Goal: Information Seeking & Learning: Compare options

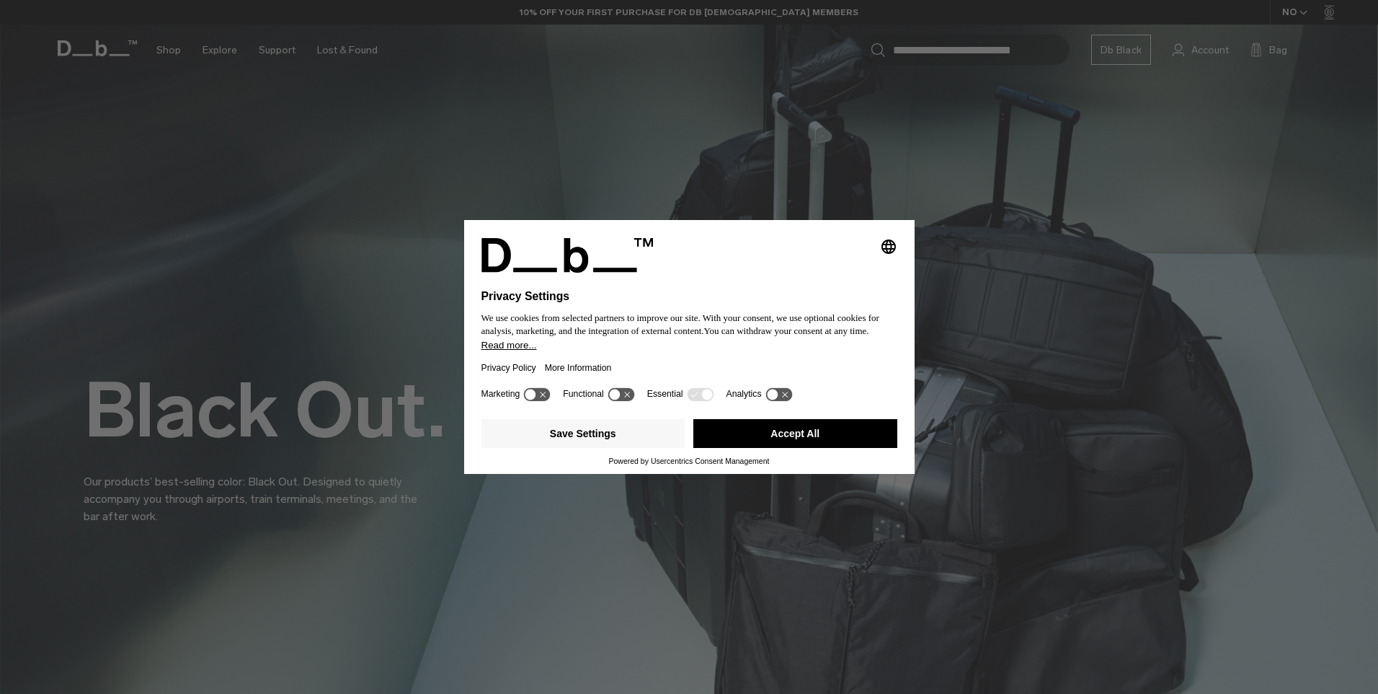
click at [836, 420] on button "Accept All" at bounding box center [796, 433] width 204 height 29
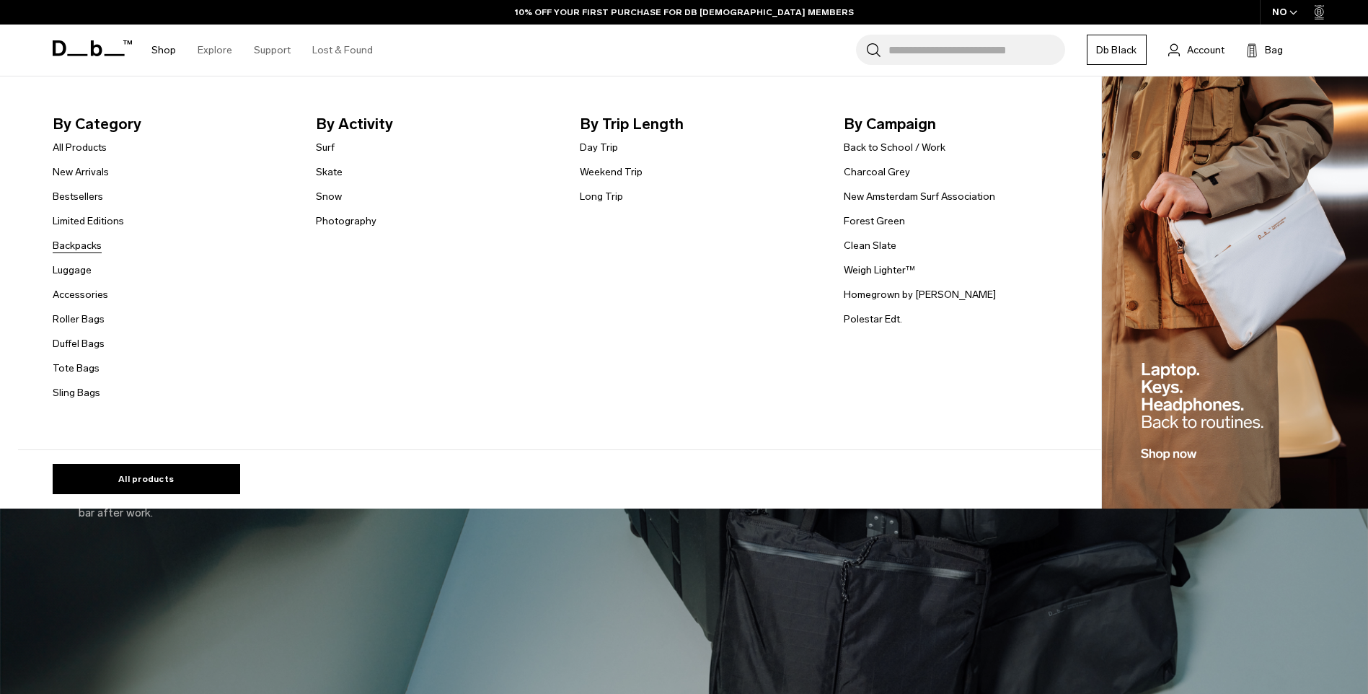
click at [79, 242] on link "Backpacks" at bounding box center [77, 245] width 49 height 15
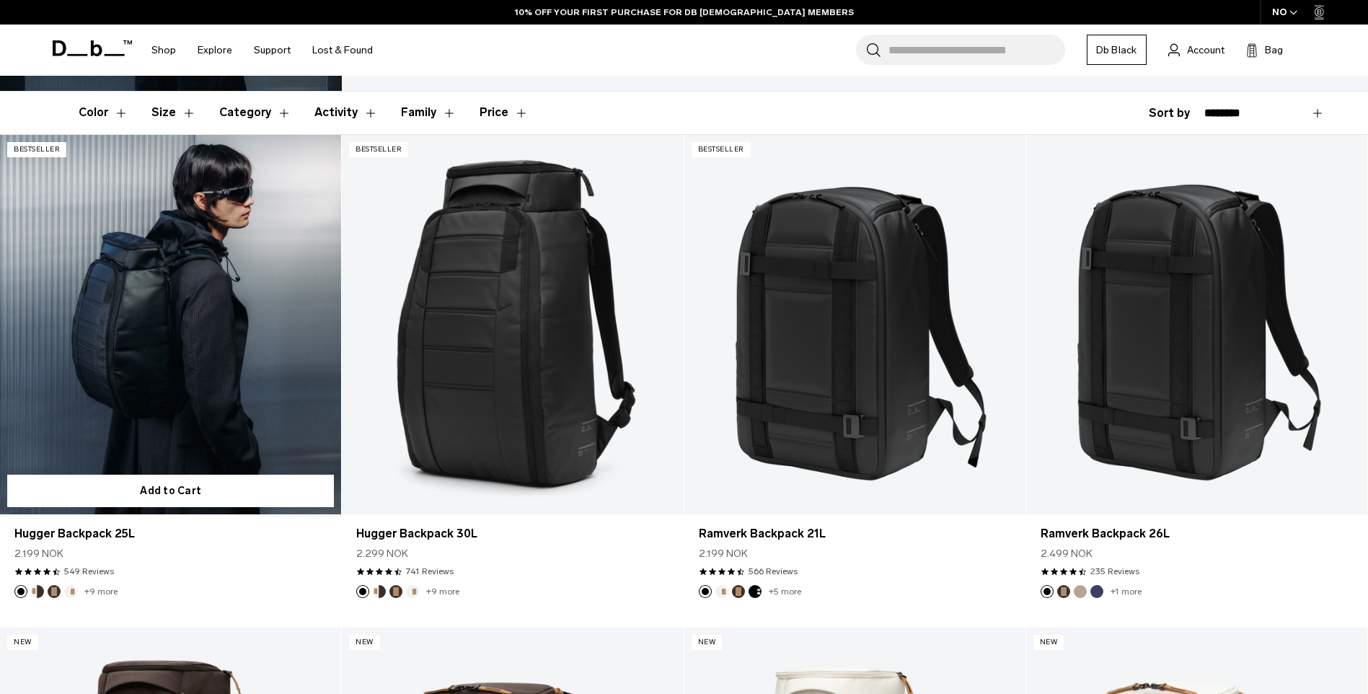
click at [164, 295] on link "Hugger Backpack 25L" at bounding box center [170, 324] width 341 height 379
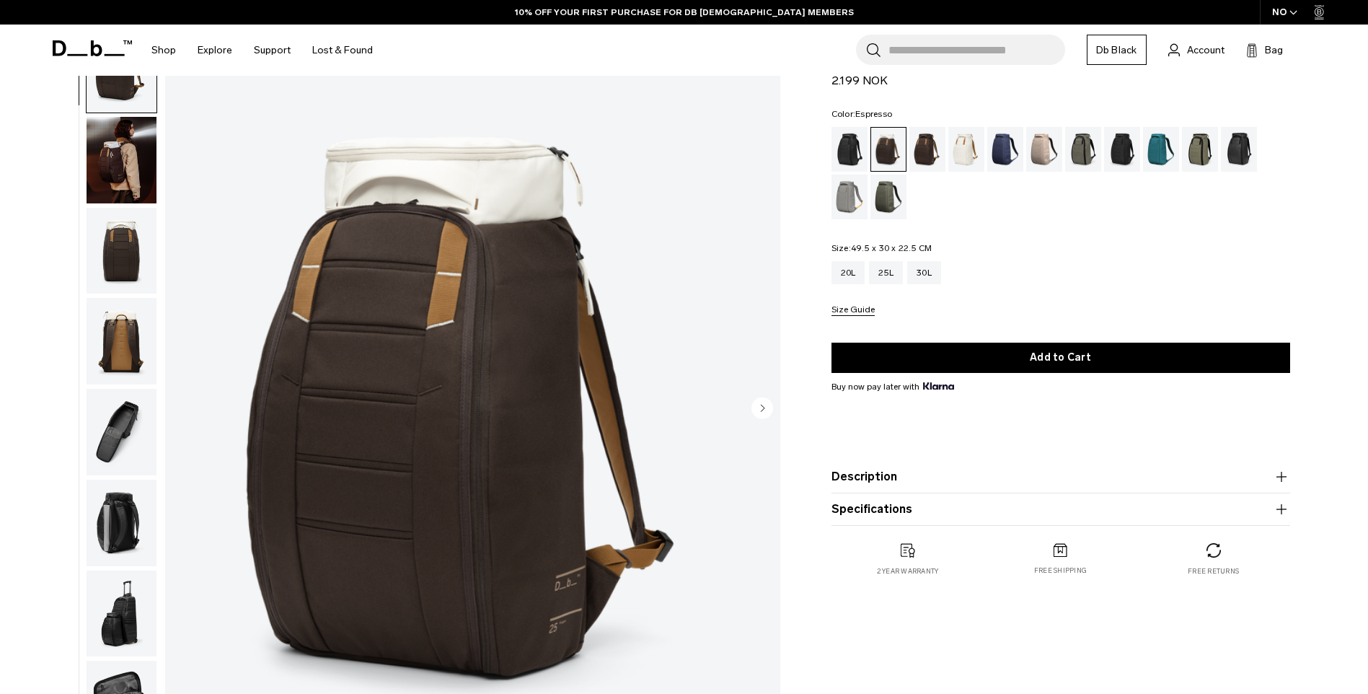
click at [919, 140] on div "Espresso" at bounding box center [927, 149] width 37 height 45
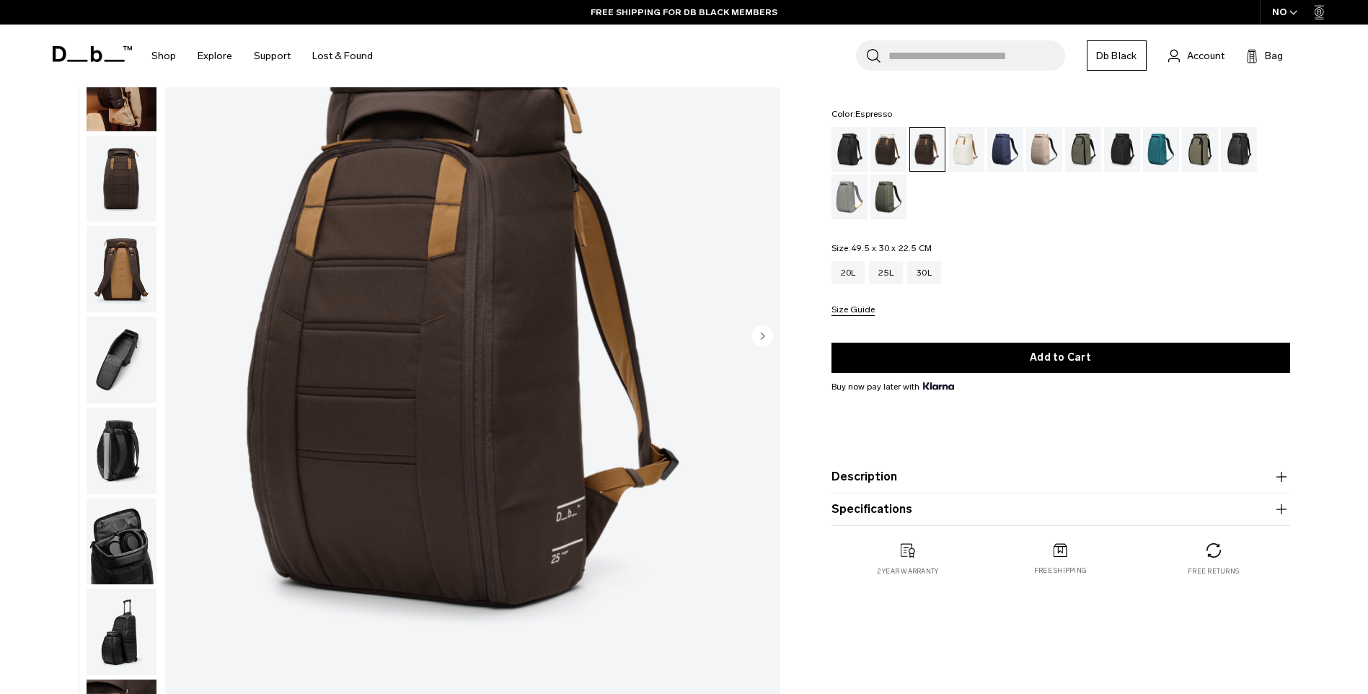
scroll to position [72, 0]
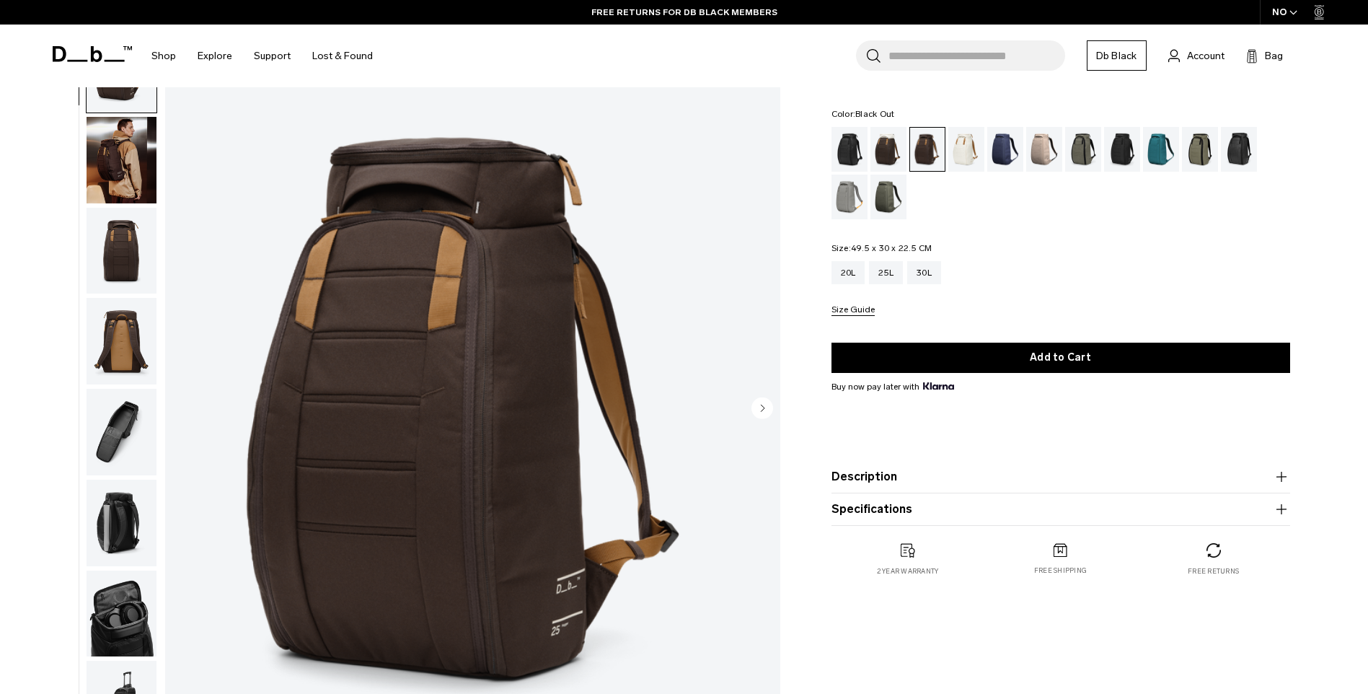
click at [850, 148] on div "Black Out" at bounding box center [849, 149] width 37 height 45
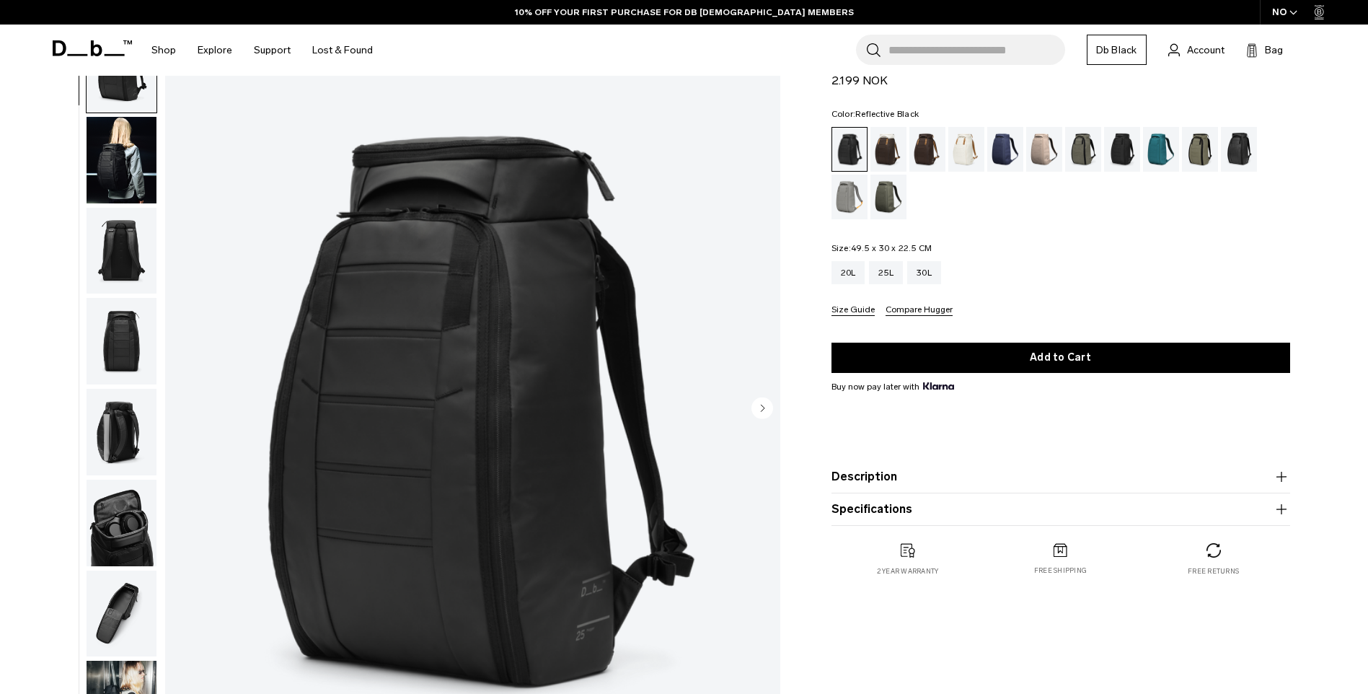
click at [1233, 140] on div "Reflective Black" at bounding box center [1239, 149] width 37 height 45
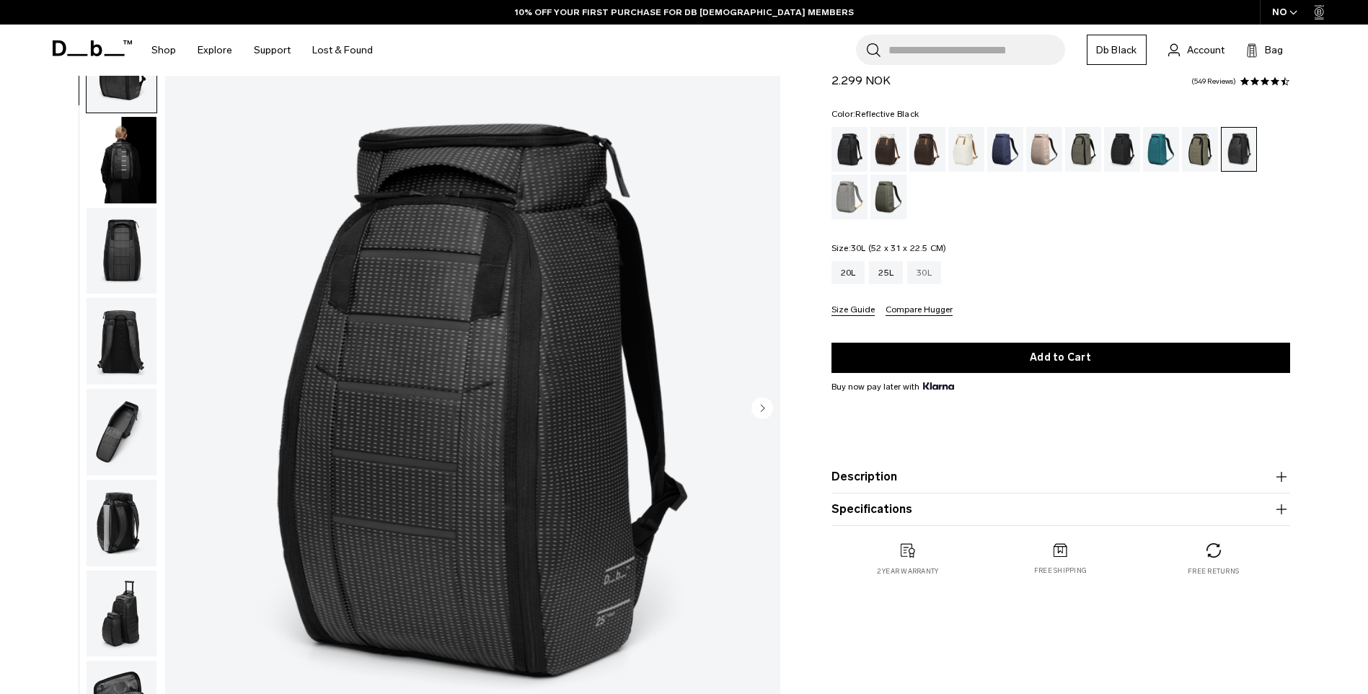
click at [929, 274] on div "30L" at bounding box center [924, 272] width 34 height 23
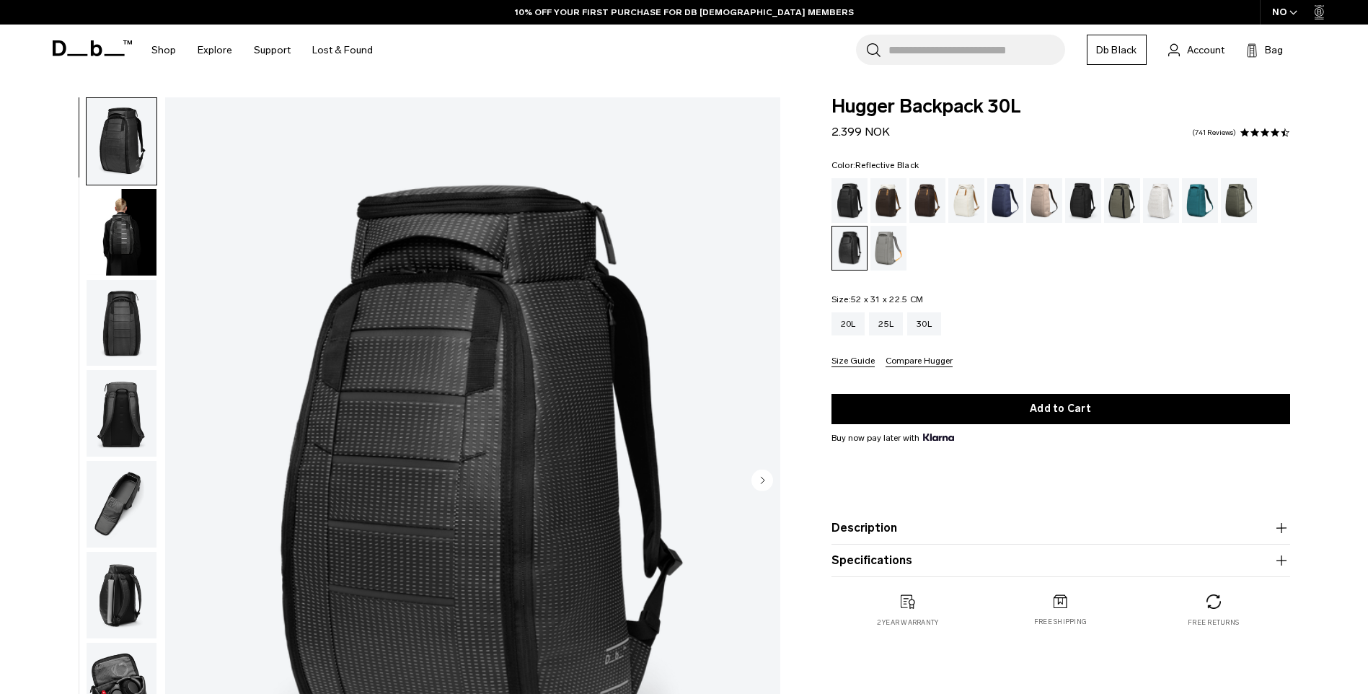
click at [125, 229] on img "button" at bounding box center [122, 232] width 70 height 87
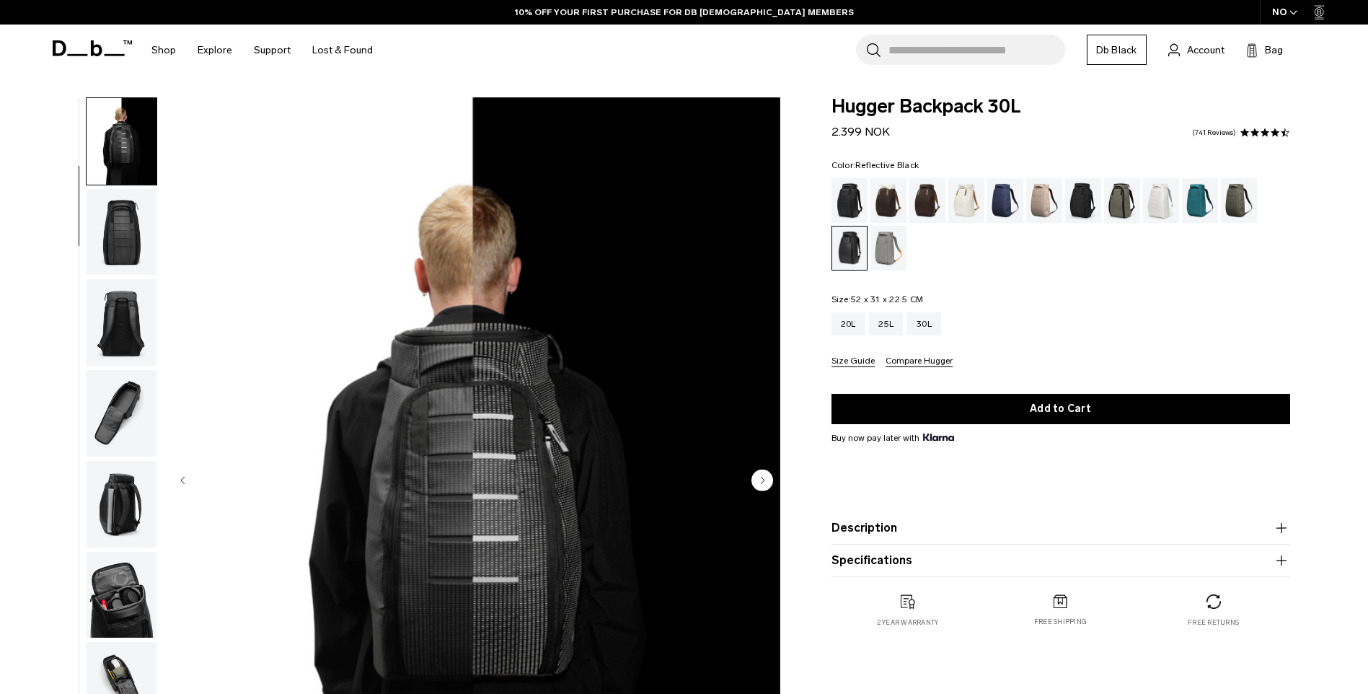
scroll to position [144, 0]
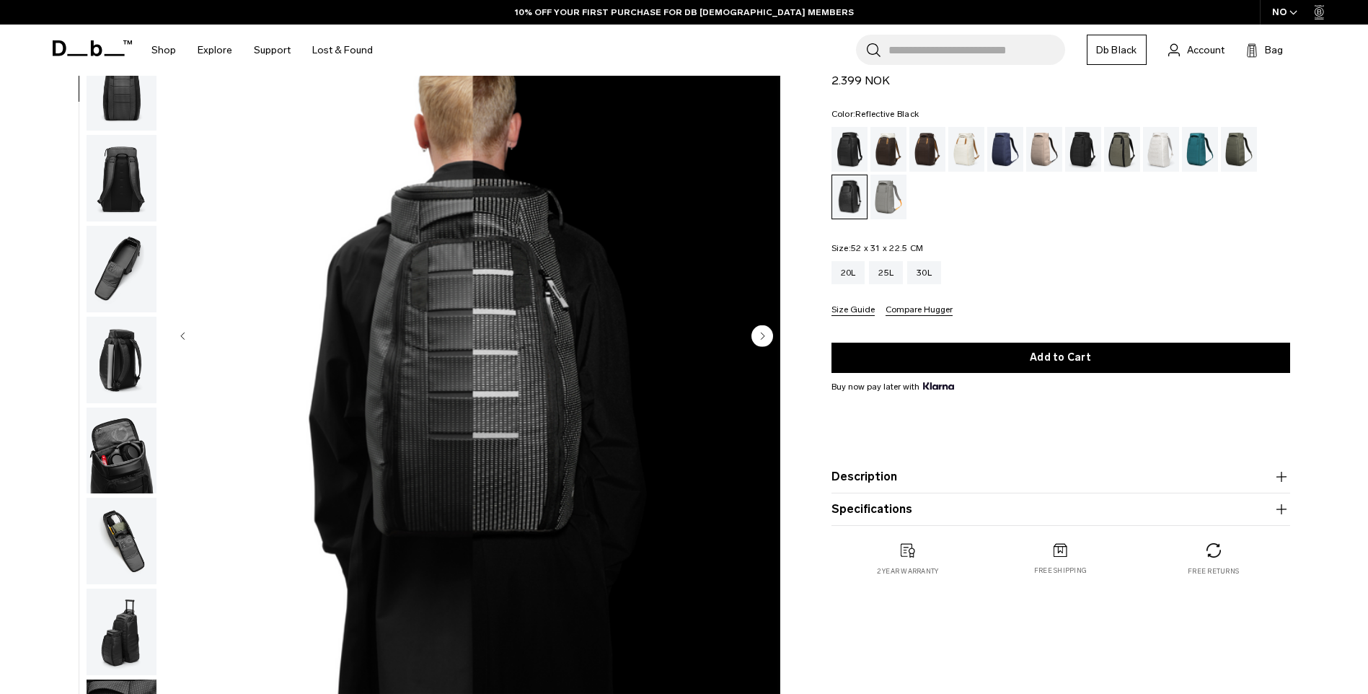
click at [758, 333] on circle "Next slide" at bounding box center [762, 335] width 22 height 22
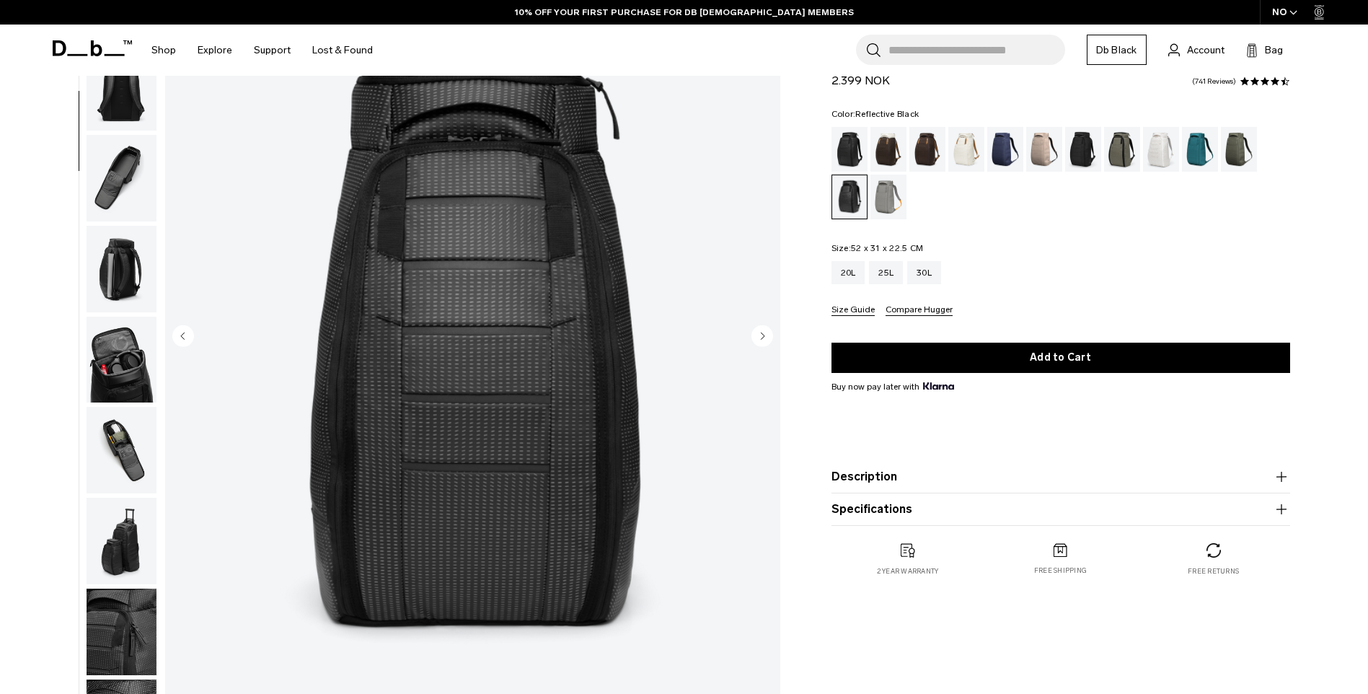
click at [758, 333] on circle "Next slide" at bounding box center [762, 335] width 22 height 22
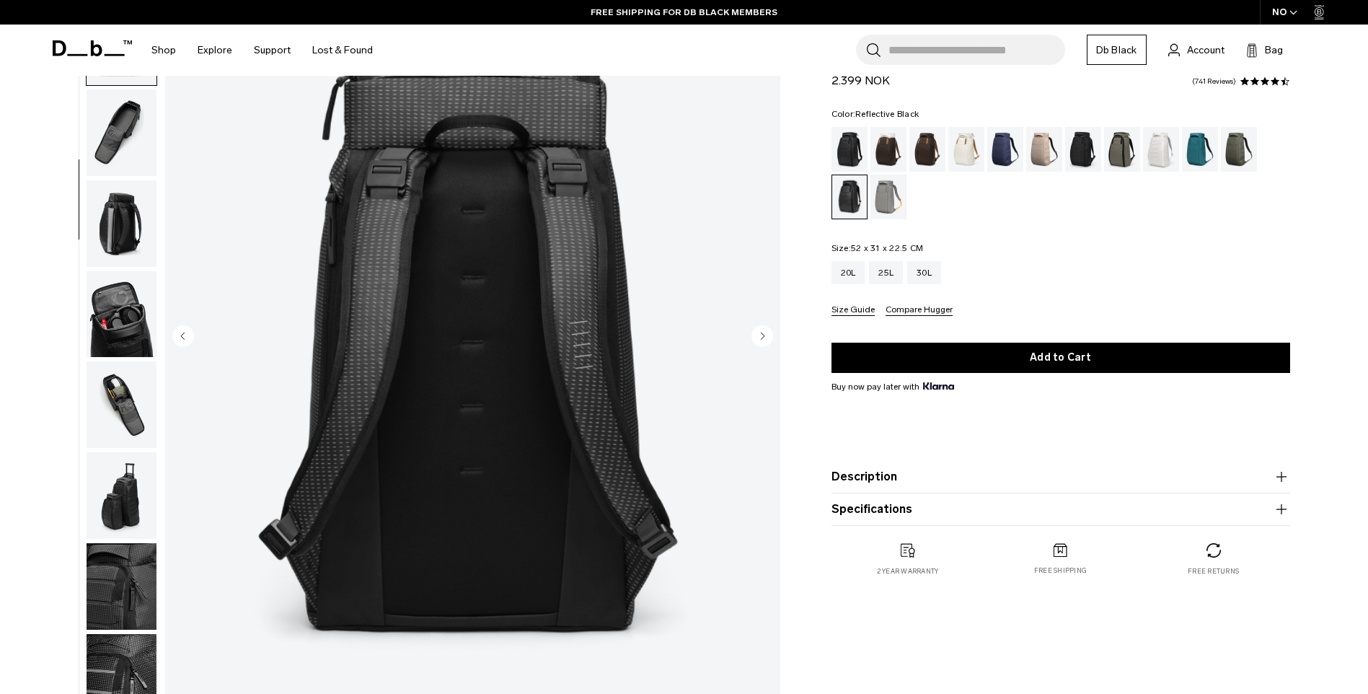
click at [758, 333] on circle "Next slide" at bounding box center [762, 335] width 22 height 22
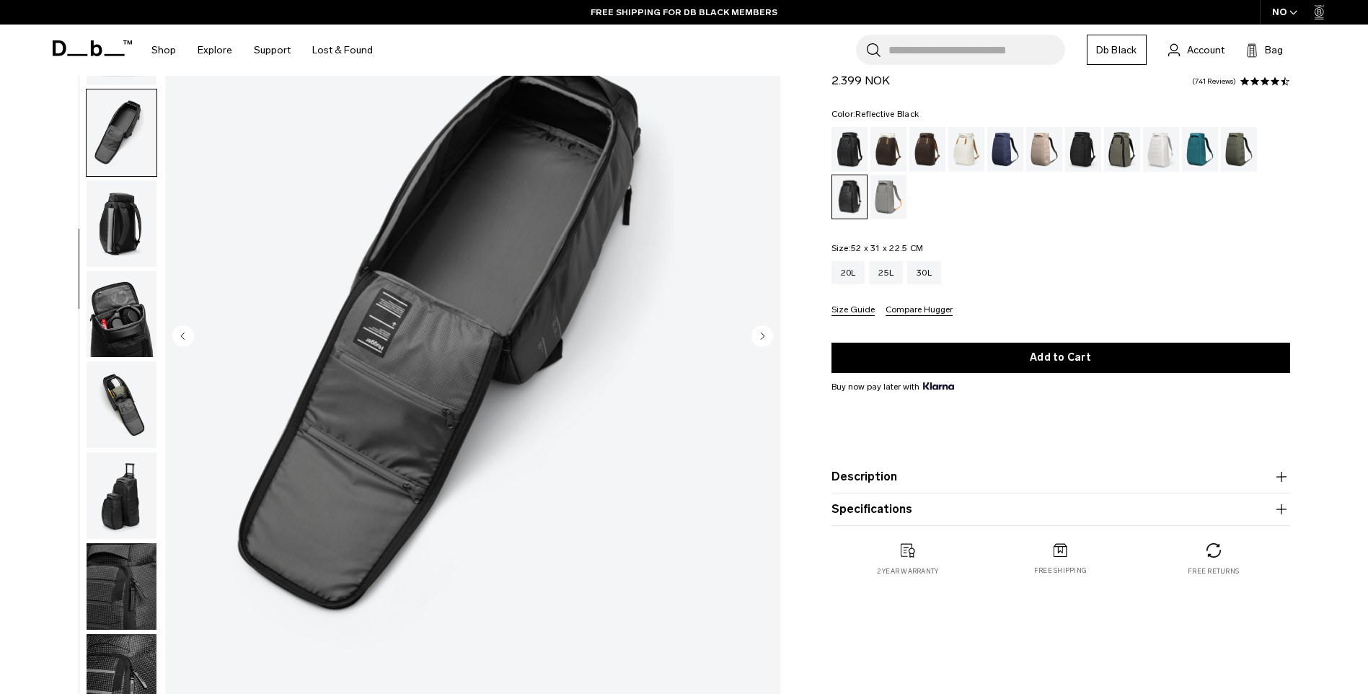
click at [758, 333] on circle "Next slide" at bounding box center [762, 335] width 22 height 22
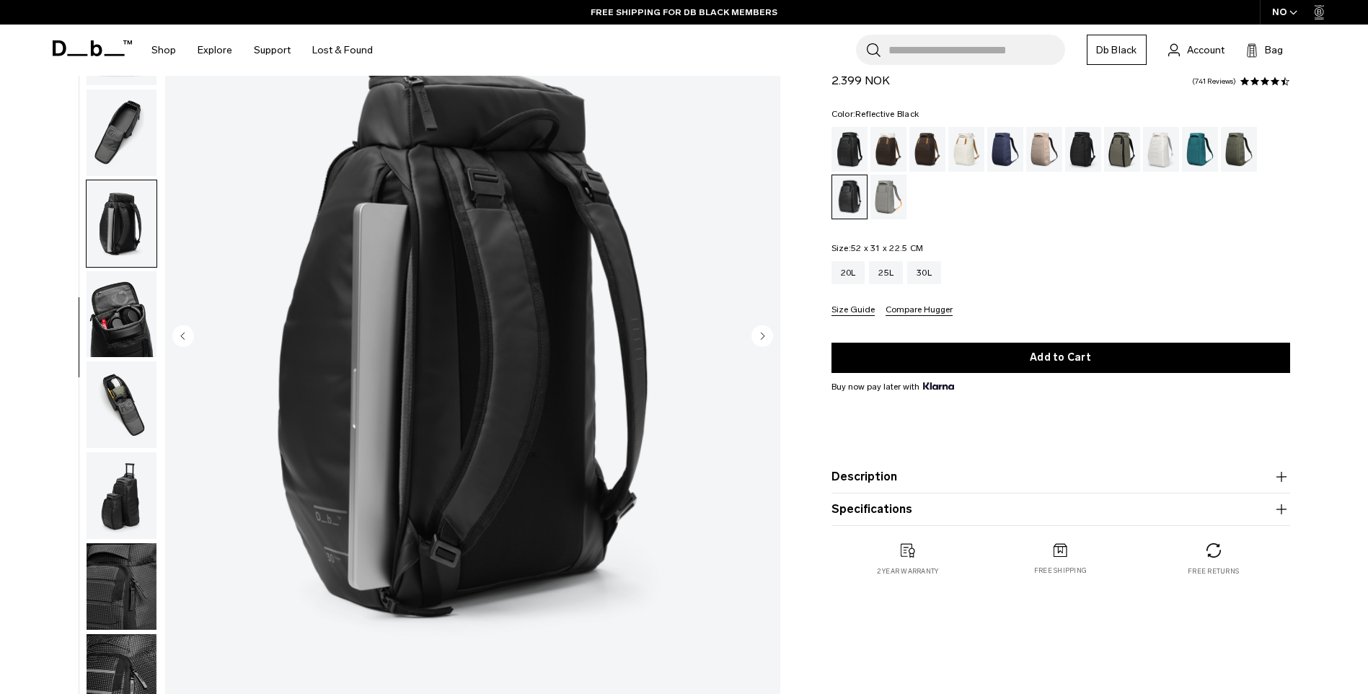
click at [758, 333] on circle "Next slide" at bounding box center [762, 335] width 22 height 22
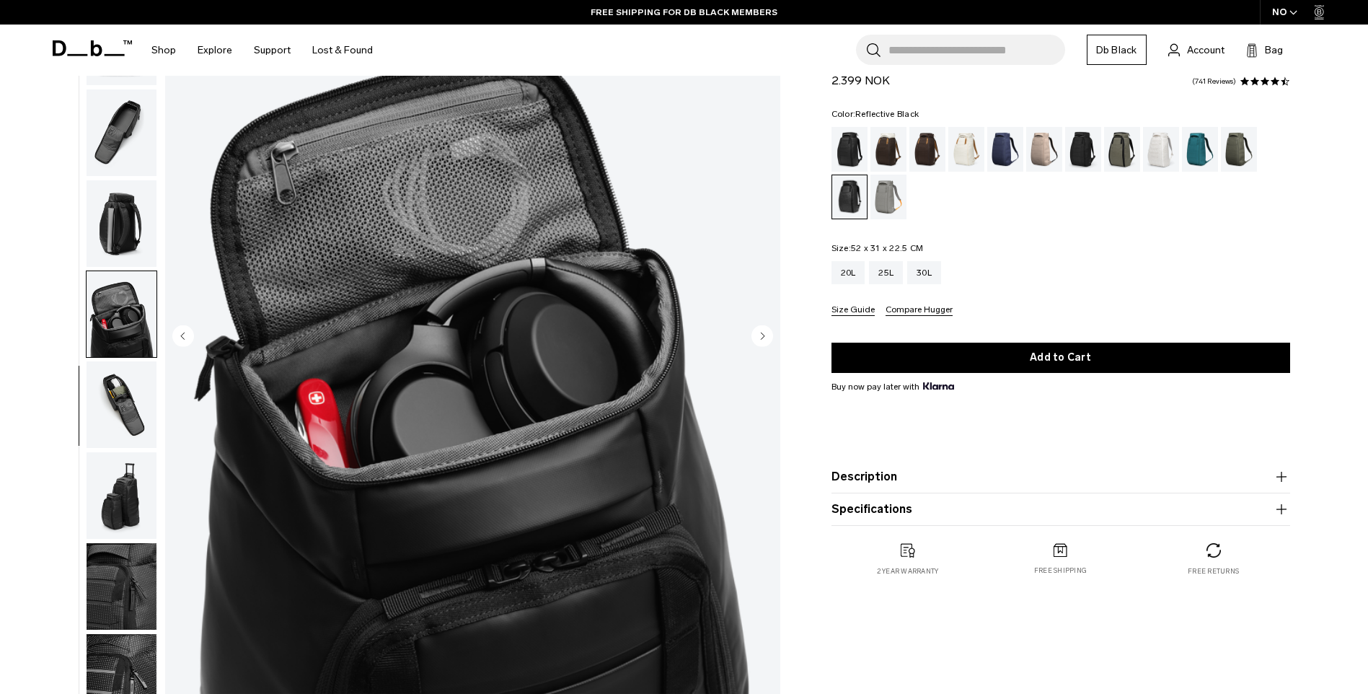
click at [758, 333] on circle "Next slide" at bounding box center [762, 335] width 22 height 22
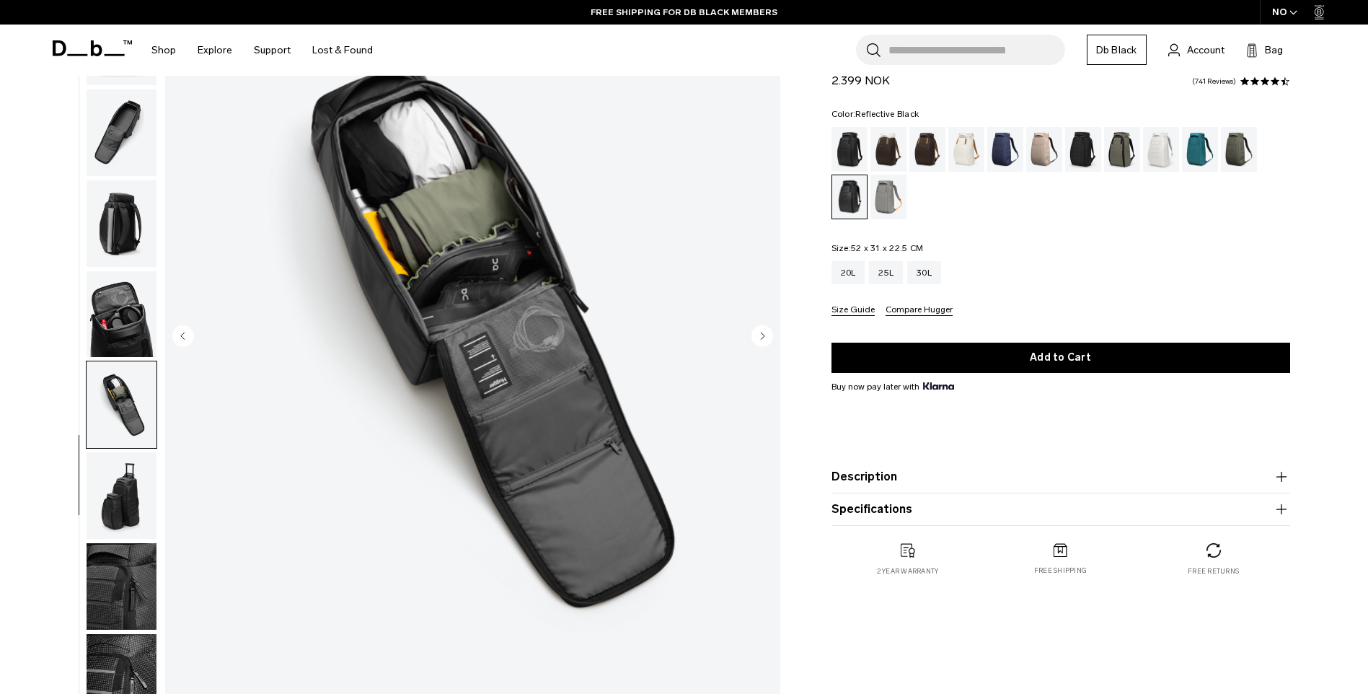
click at [758, 333] on circle "Next slide" at bounding box center [762, 335] width 22 height 22
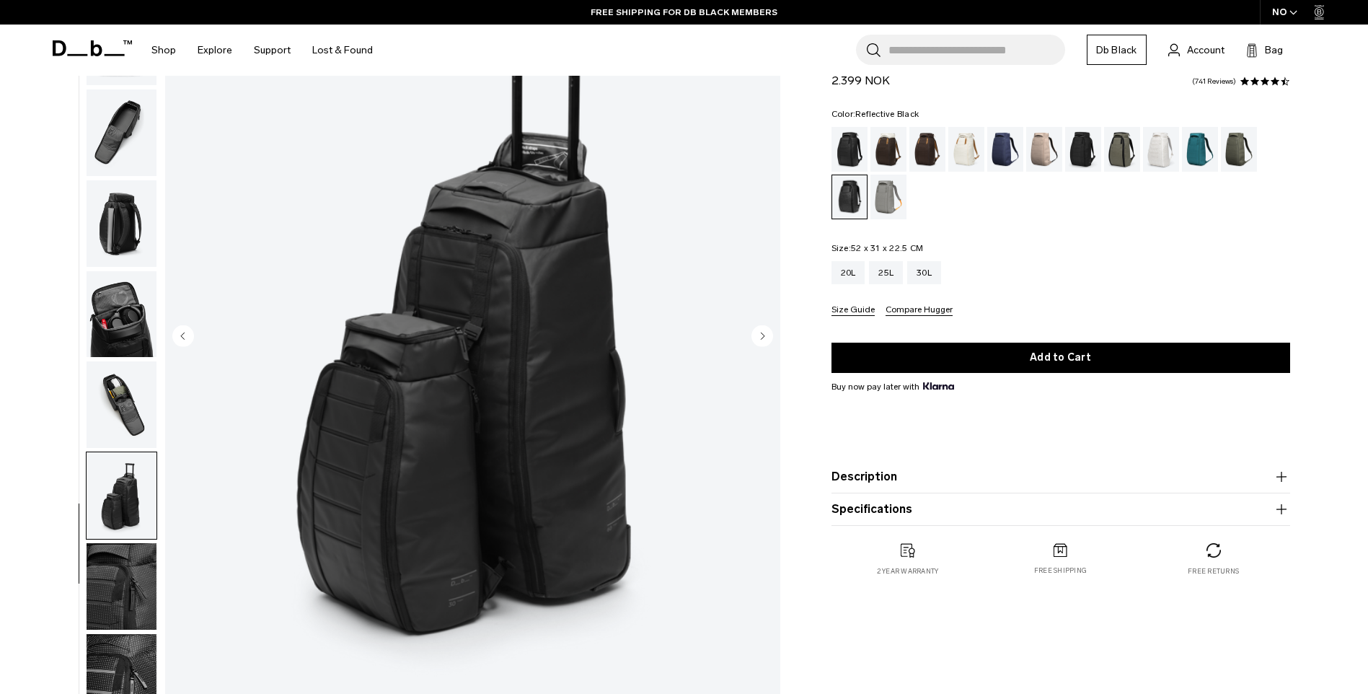
click at [758, 333] on circle "Next slide" at bounding box center [762, 335] width 22 height 22
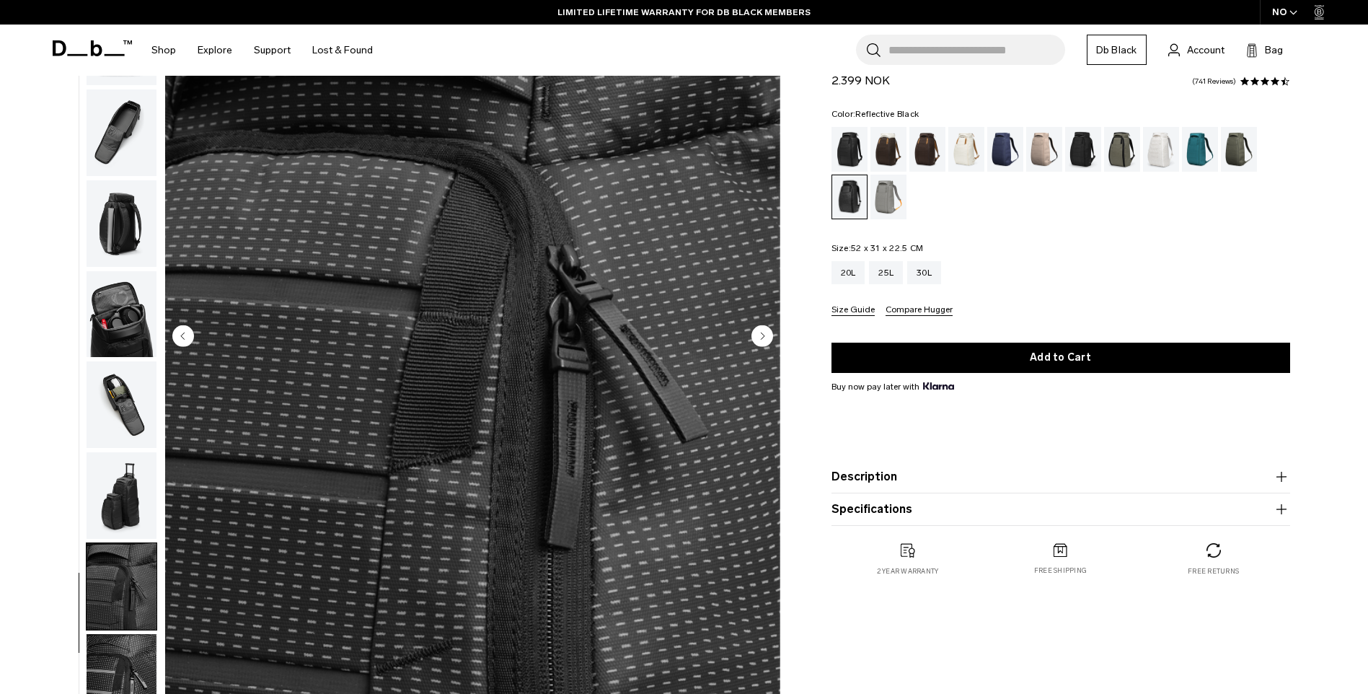
scroll to position [0, 0]
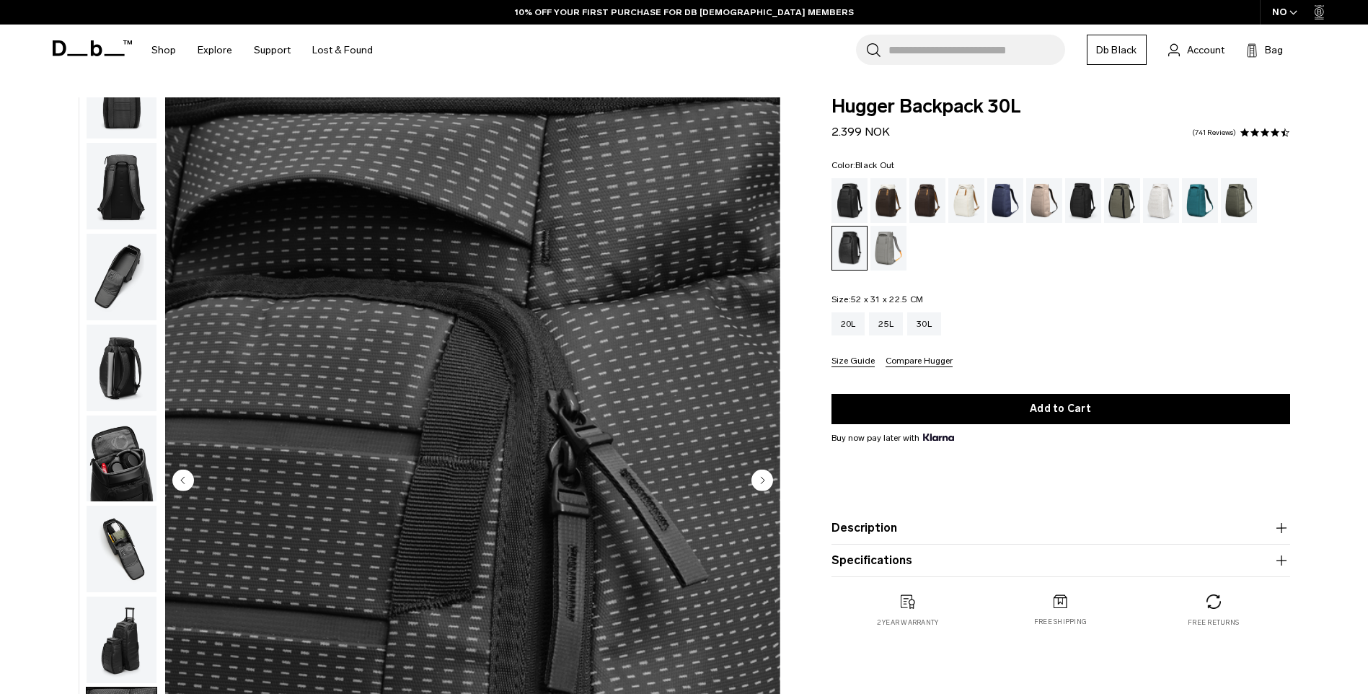
click at [851, 193] on div "Black Out" at bounding box center [849, 200] width 37 height 45
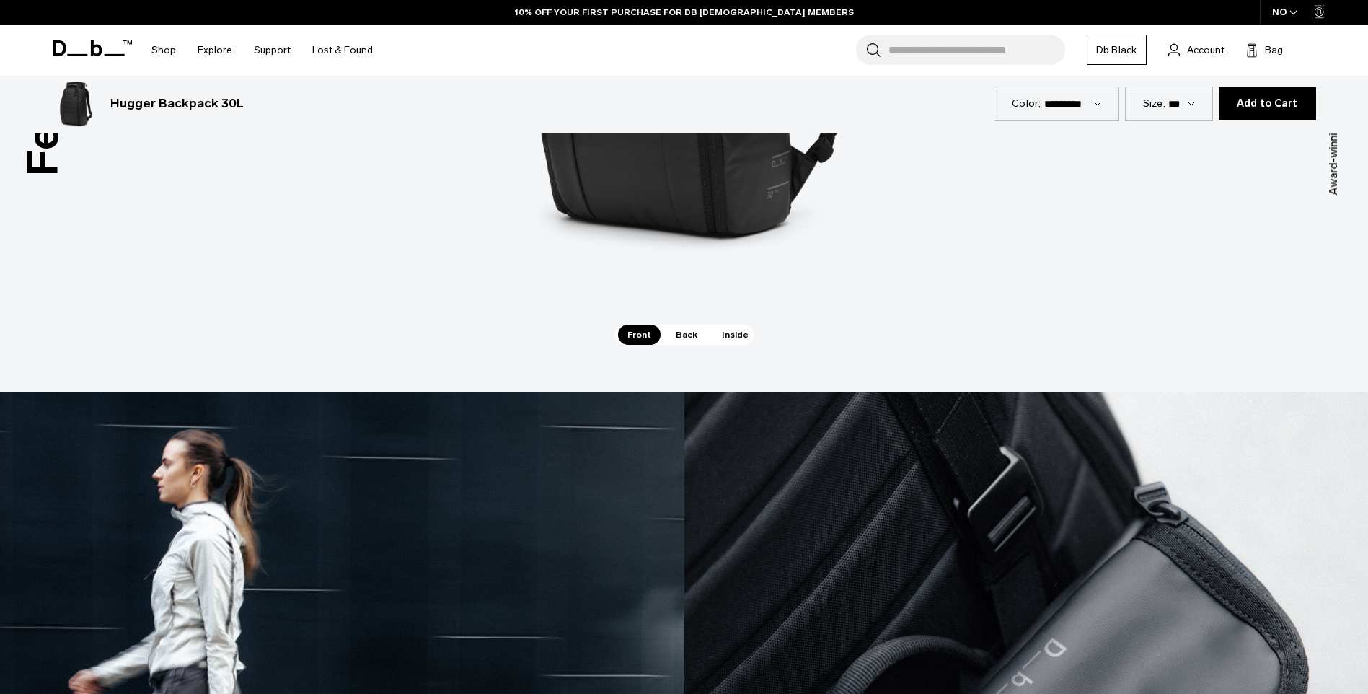
scroll to position [1600, 0]
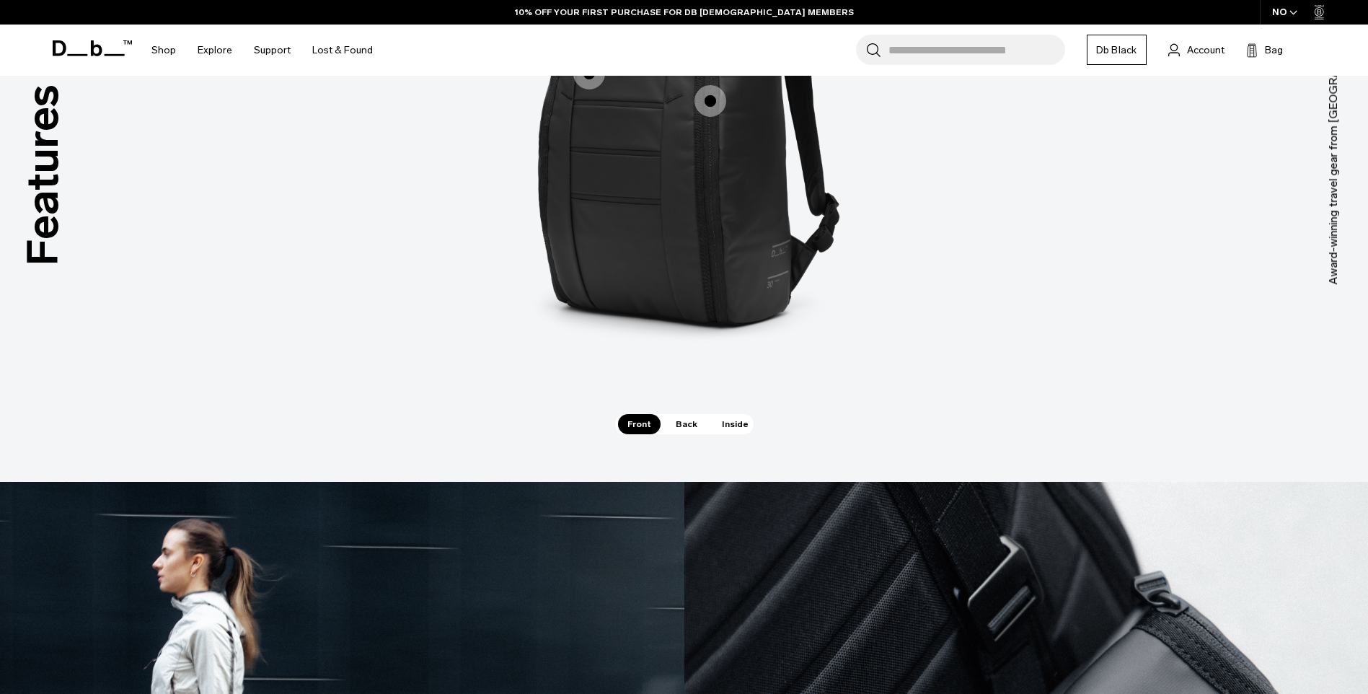
drag, startPoint x: 370, startPoint y: 413, endPoint x: 377, endPoint y: 249, distance: 164.5
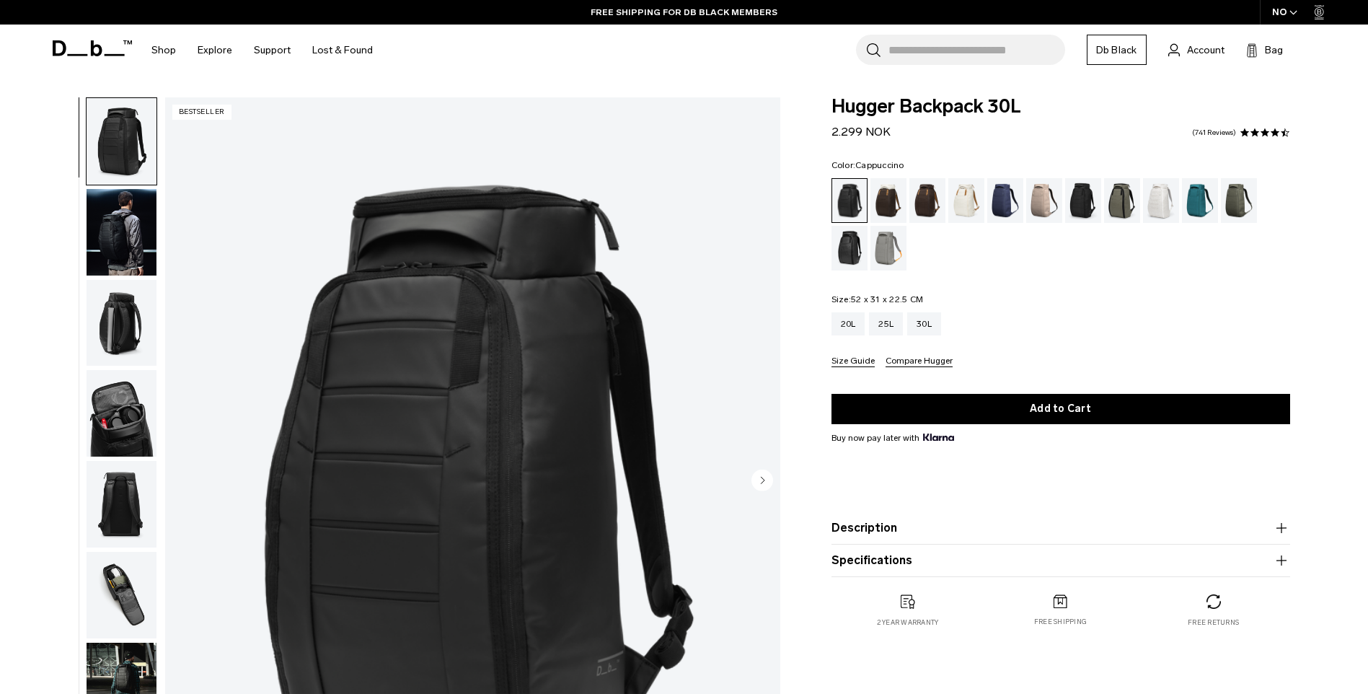
click at [894, 185] on div "Cappuccino" at bounding box center [888, 200] width 37 height 45
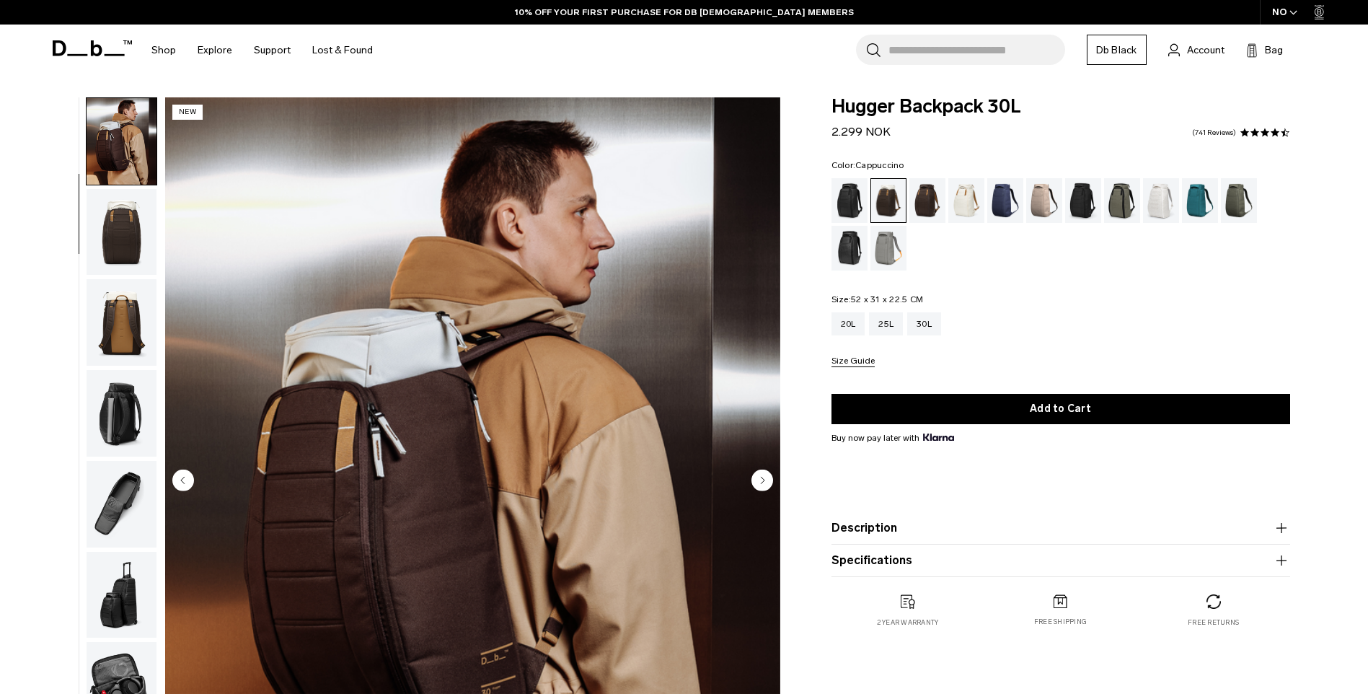
scroll to position [144, 0]
